Goal: Task Accomplishment & Management: Complete application form

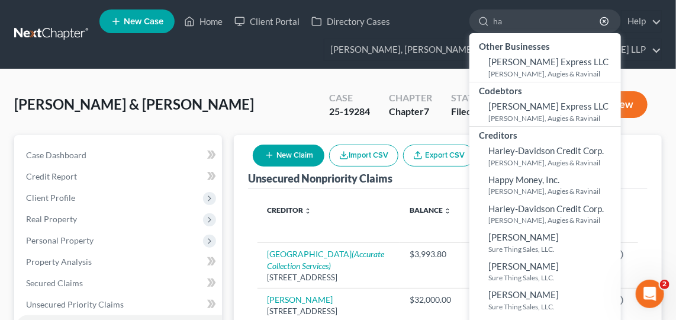
type input "h"
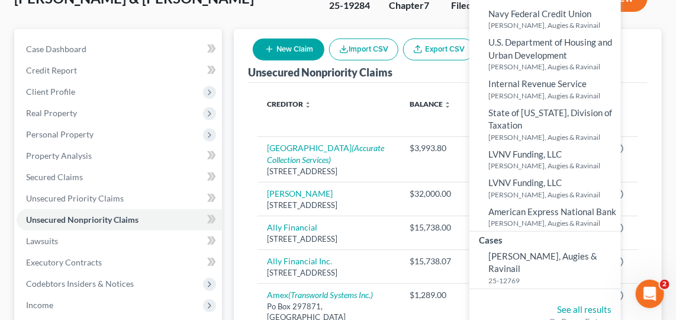
scroll to position [118, 0]
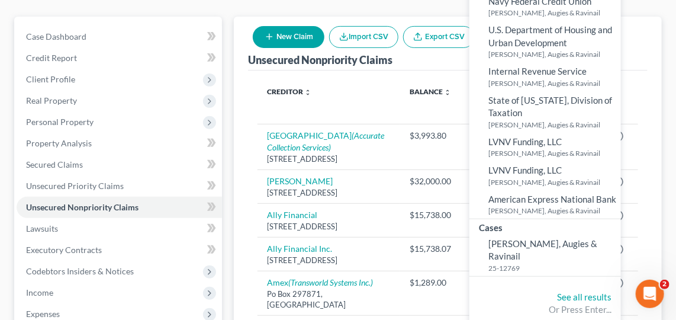
type input "Augies"
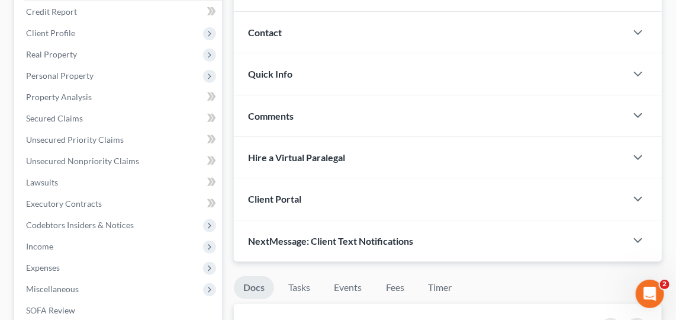
scroll to position [220, 0]
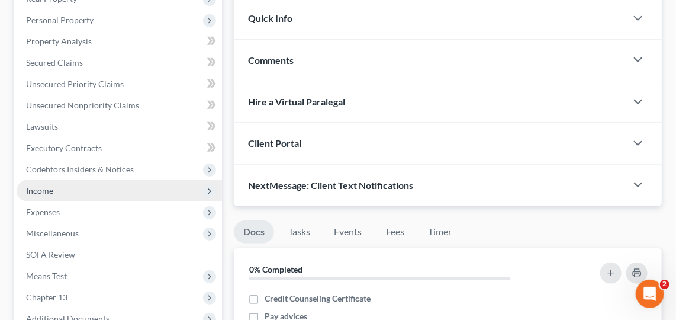
click at [108, 191] on span "Income" at bounding box center [120, 190] width 206 height 21
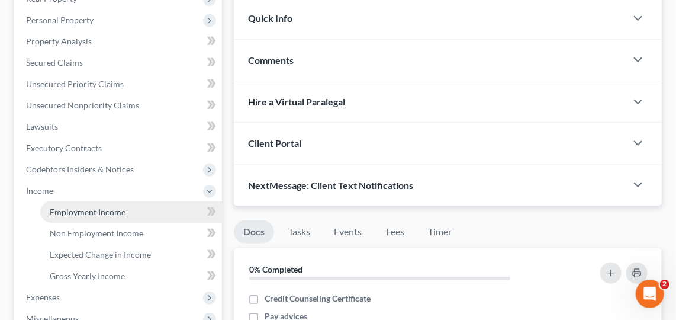
click at [104, 210] on span "Employment Income" at bounding box center [88, 212] width 76 height 10
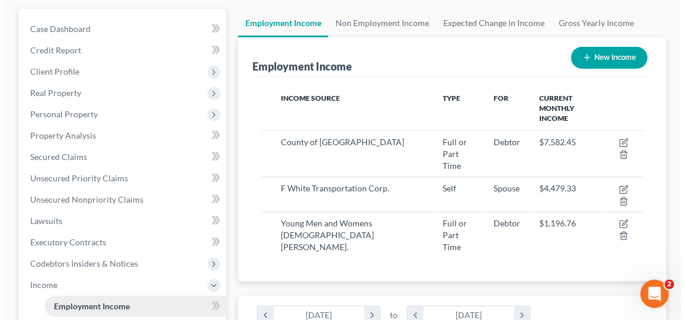
scroll to position [124, 0]
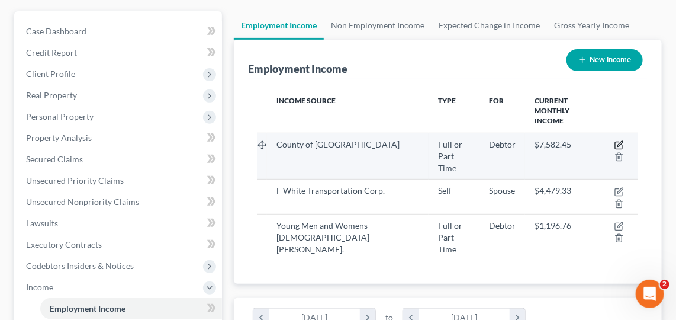
click at [621, 141] on icon "button" at bounding box center [620, 143] width 5 height 5
select select "0"
select select "33"
select select "2"
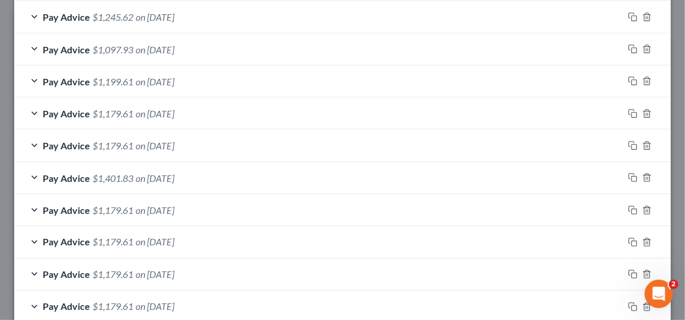
scroll to position [772, 0]
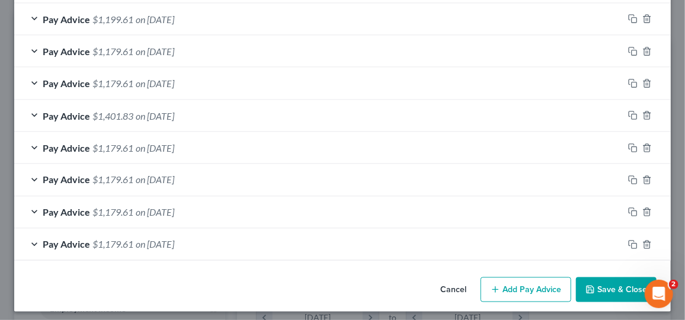
click at [532, 277] on button "Add Pay Advice" at bounding box center [525, 289] width 91 height 25
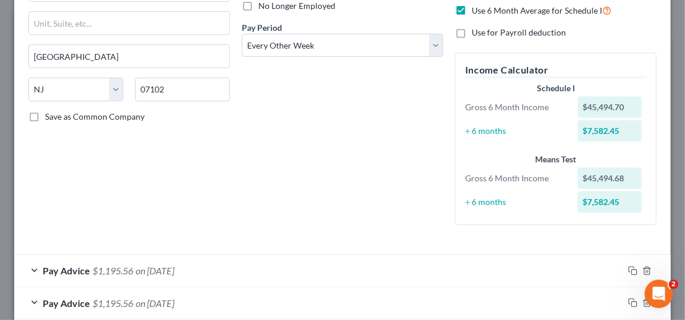
scroll to position [254, 0]
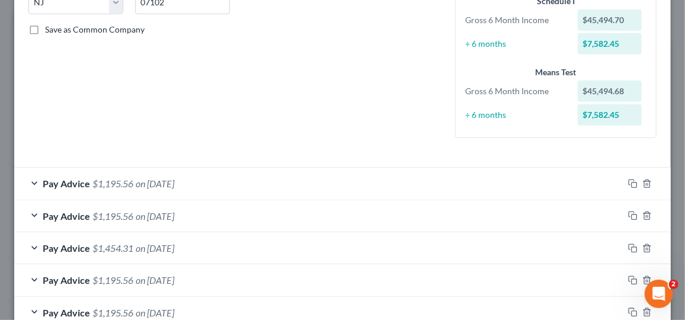
click at [235, 187] on div "Pay Advice $1,195.56 on [DATE]" at bounding box center [318, 183] width 609 height 31
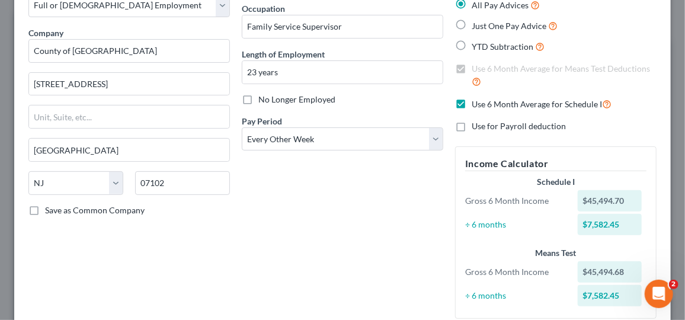
scroll to position [0, 0]
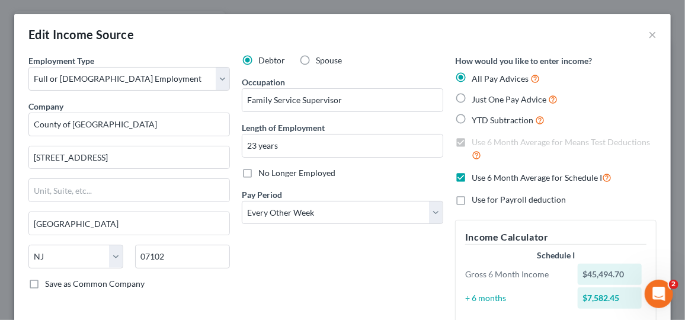
click at [471, 182] on label "Use 6 Month Average for Schedule I" at bounding box center [541, 178] width 140 height 14
click at [476, 178] on input "Use 6 Month Average for Schedule I" at bounding box center [480, 175] width 8 height 8
checkbox input "false"
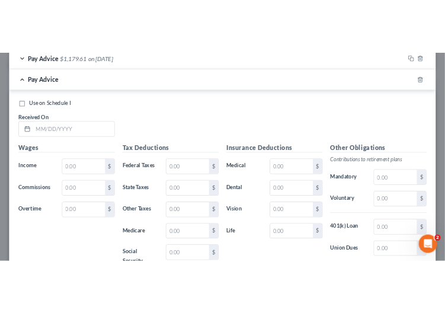
scroll to position [1366, 0]
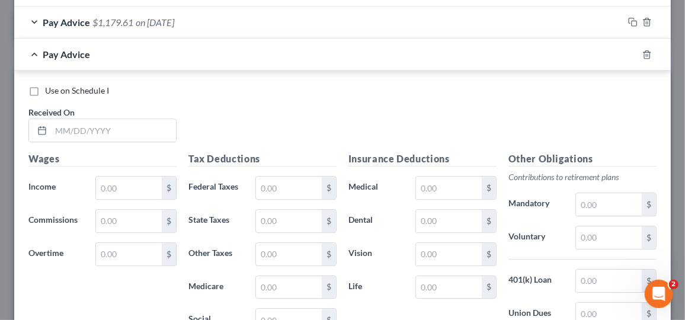
click at [45, 86] on label "Use on Schedule I" at bounding box center [77, 91] width 64 height 12
click at [50, 86] on input "Use on Schedule I" at bounding box center [54, 89] width 8 height 8
checkbox input "true"
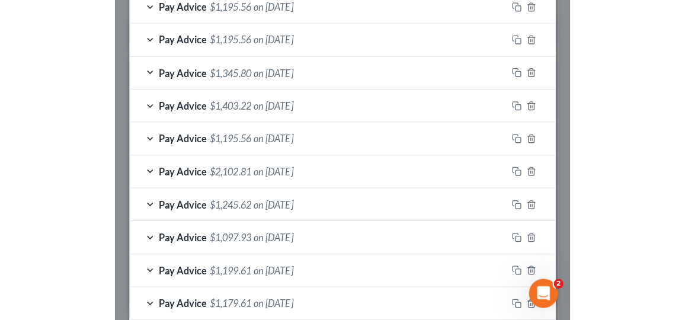
scroll to position [592151, 591942]
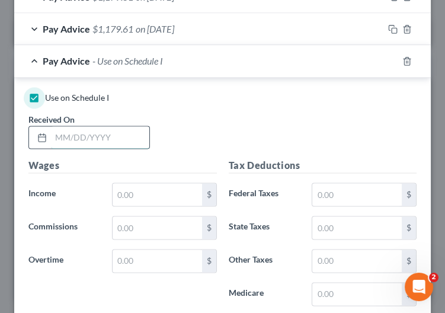
click at [94, 126] on input "text" at bounding box center [100, 137] width 98 height 23
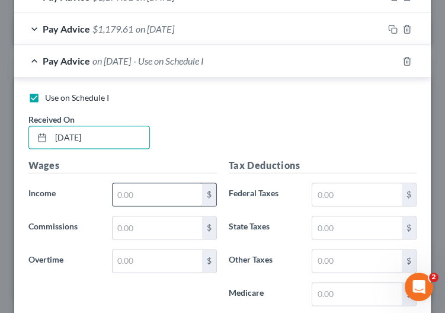
type input "[DATE]"
click at [159, 183] on input "text" at bounding box center [157, 194] width 89 height 23
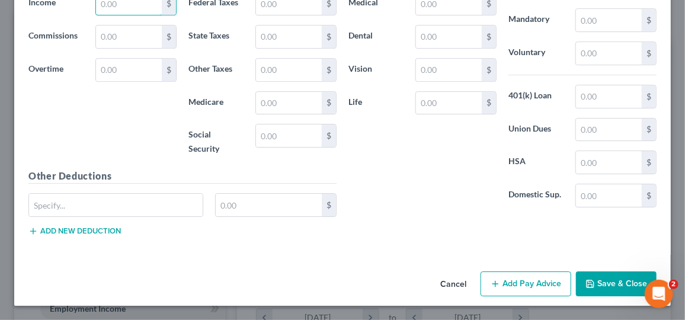
scroll to position [193, 410]
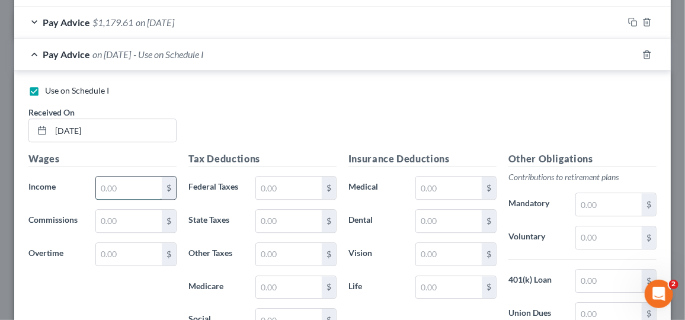
paste input "4,999.47"
type input "4,999.47"
click at [301, 181] on input "text" at bounding box center [289, 188] width 66 height 23
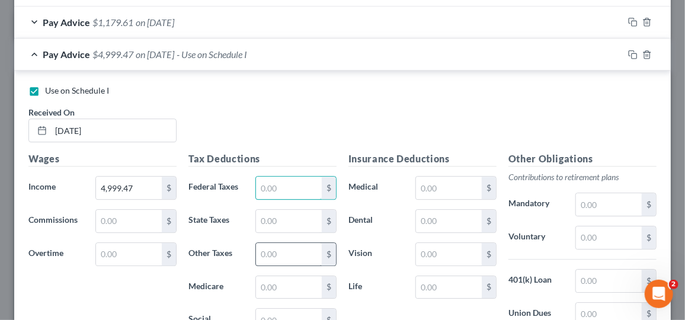
paste input "959.24"
type input "959.24"
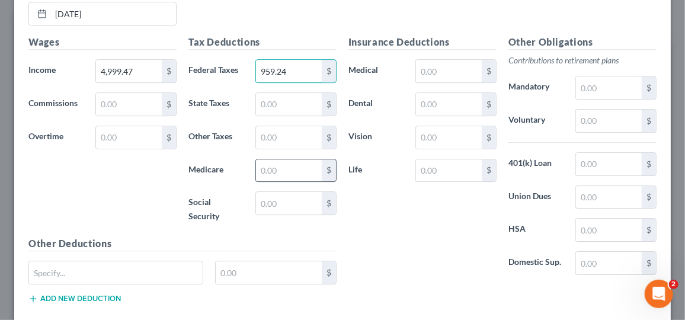
scroll to position [1486, 0]
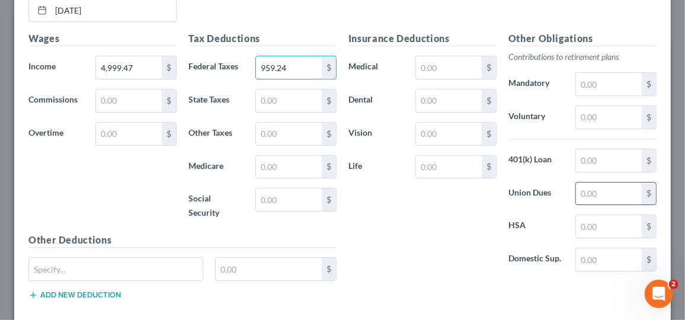
click at [586, 183] on input "text" at bounding box center [609, 193] width 66 height 23
type input "300"
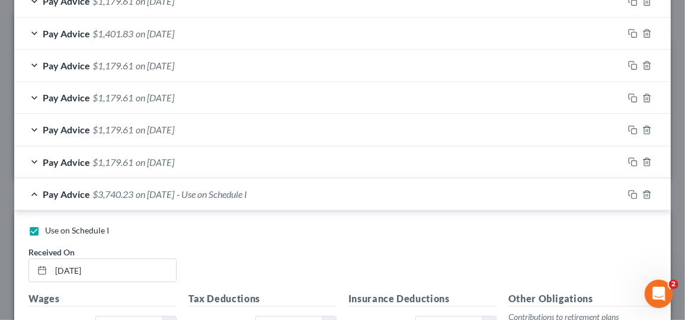
scroll to position [1226, 0]
click at [342, 155] on div "Pay Advice $1,179.61 on [DATE]" at bounding box center [318, 162] width 609 height 31
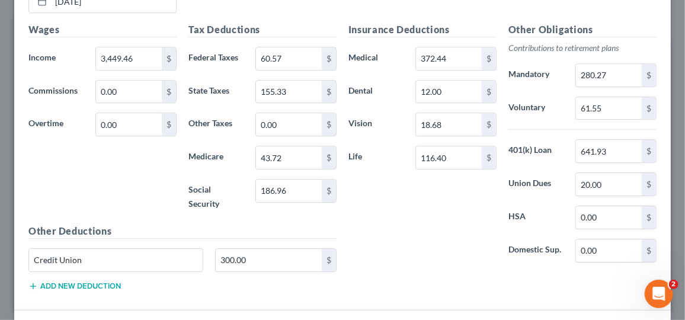
scroll to position [1463, 0]
click at [423, 146] on input "116.40" at bounding box center [449, 157] width 66 height 23
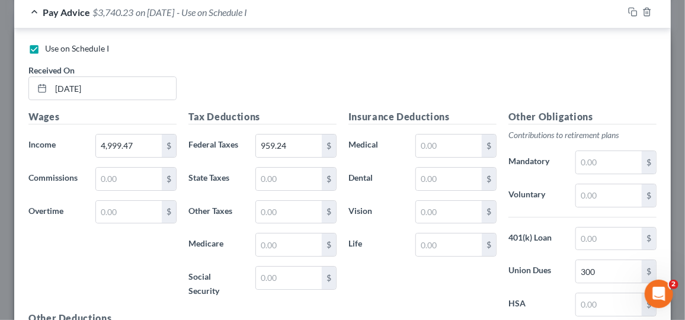
scroll to position [1786, 0]
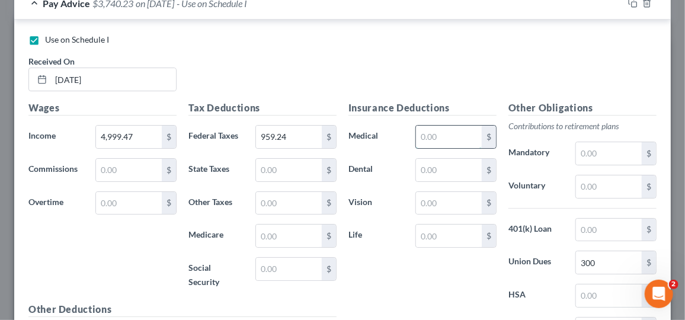
paste input "355.52"
type input "355.52"
click at [429, 163] on input "text" at bounding box center [449, 170] width 66 height 23
type input "16"
click at [429, 126] on input "355.52" at bounding box center [449, 137] width 66 height 23
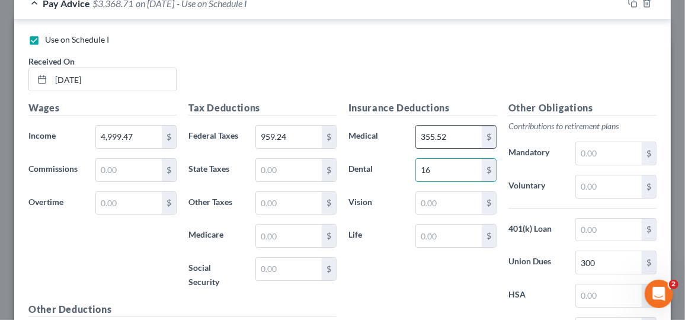
click at [429, 126] on input "355.52" at bounding box center [449, 137] width 66 height 23
type input "428.86"
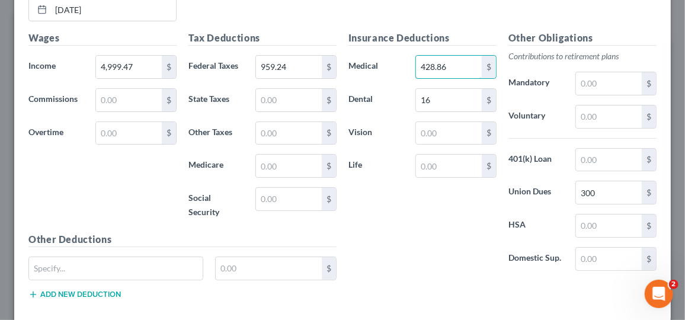
scroll to position [1854, 0]
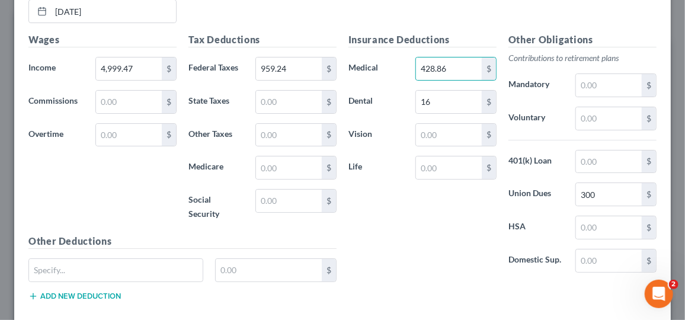
click at [489, 173] on div "Insurance Deductions Medical 428.86 $ Dental 16 $ Vision $ Life $" at bounding box center [422, 157] width 160 height 249
click at [450, 124] on input "text" at bounding box center [449, 135] width 66 height 23
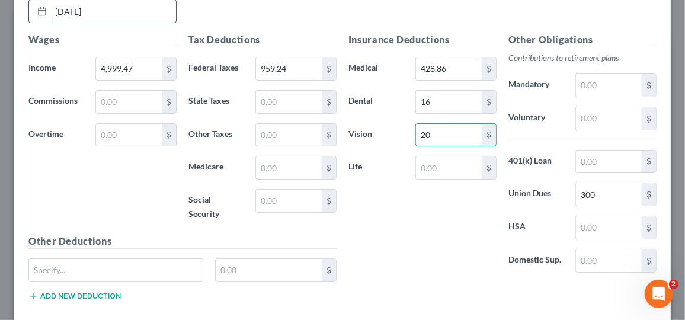
type input "20"
click at [431, 156] on input "text" at bounding box center [449, 167] width 66 height 23
paste input "116.40"
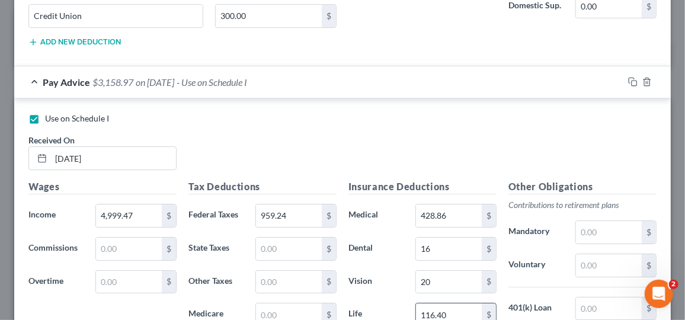
scroll to position [1764, 0]
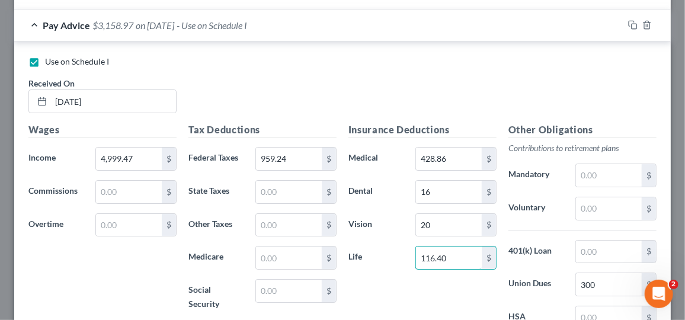
type input "116.40"
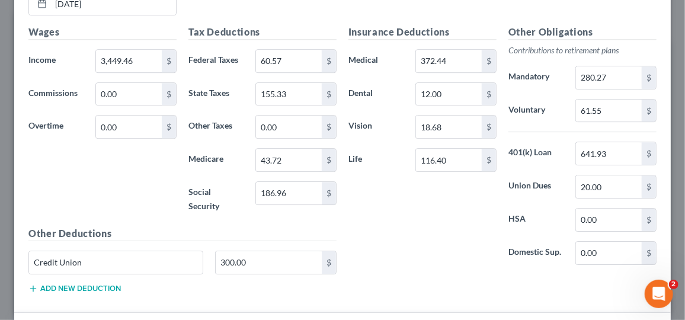
scroll to position [1461, 0]
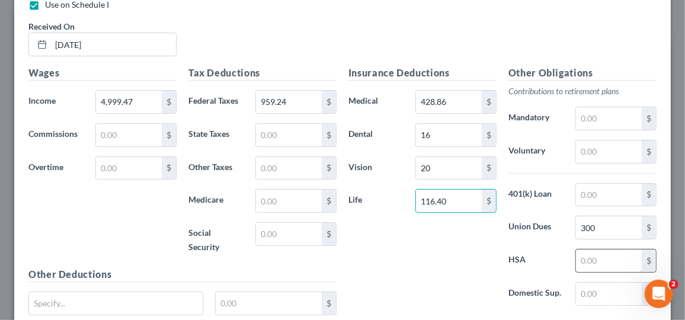
click at [576, 249] on input "text" at bounding box center [609, 260] width 66 height 23
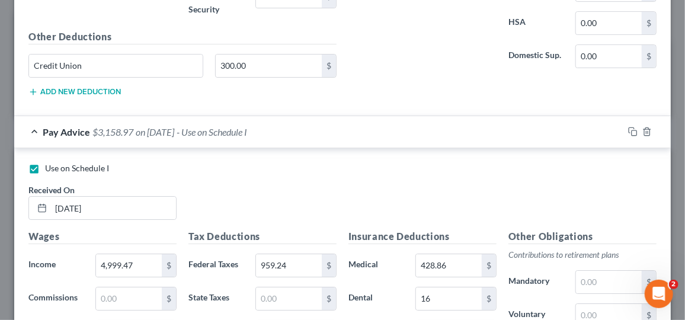
scroll to position [1656, 0]
click at [646, 133] on line "button" at bounding box center [646, 134] width 0 height 2
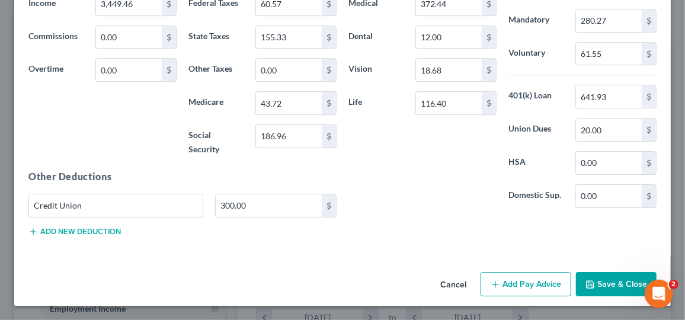
scroll to position [1505, 0]
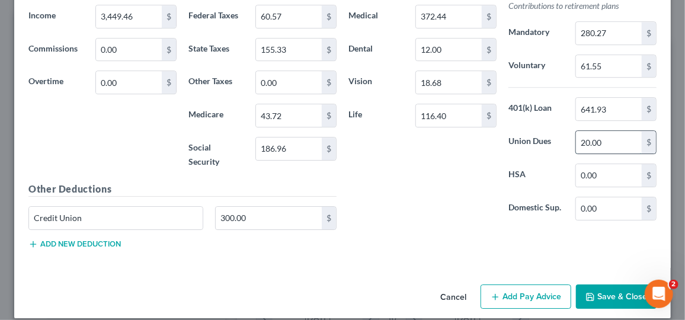
click at [598, 132] on input "20.00" at bounding box center [609, 142] width 66 height 23
click at [461, 286] on button "Cancel" at bounding box center [453, 298] width 45 height 24
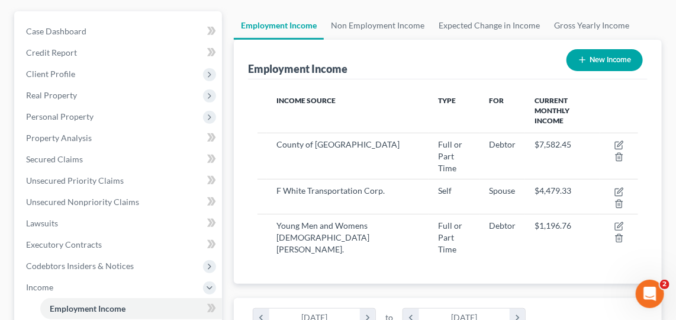
scroll to position [592145, 591930]
